Goal: Transaction & Acquisition: Subscribe to service/newsletter

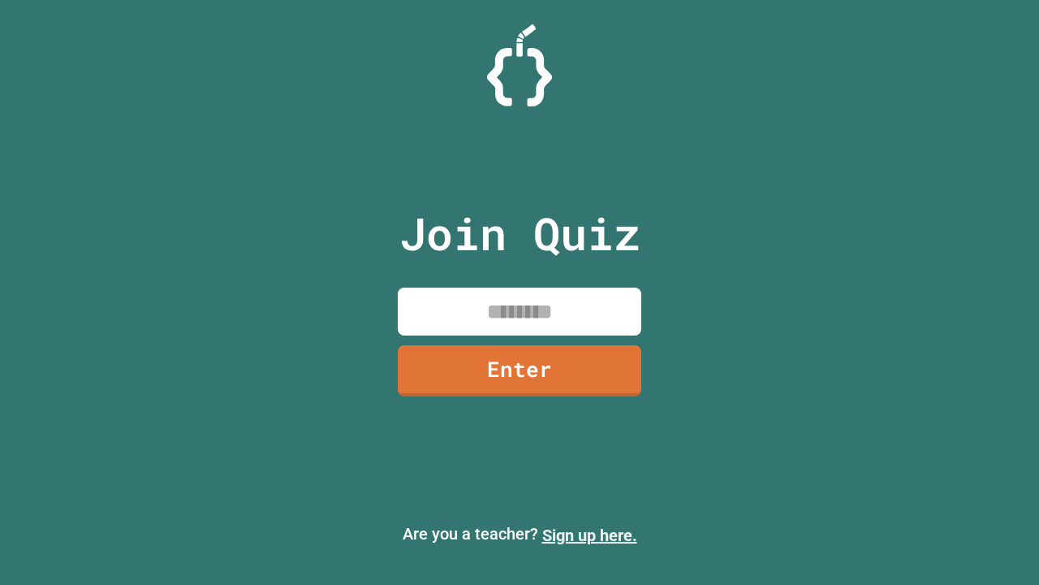
click at [589, 535] on link "Sign up here." at bounding box center [589, 534] width 95 height 19
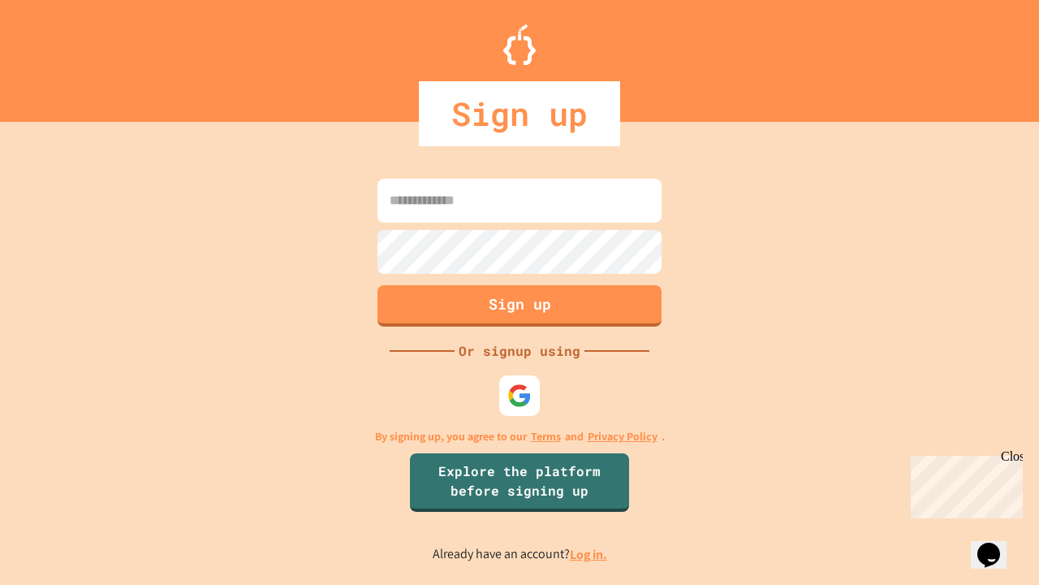
click at [589, 554] on link "Log in." at bounding box center [588, 554] width 37 height 17
